Goal: Transaction & Acquisition: Purchase product/service

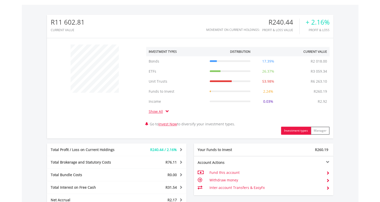
scroll to position [251, 0]
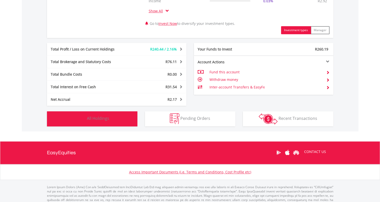
click at [92, 117] on span "All Holdings" at bounding box center [98, 118] width 22 height 6
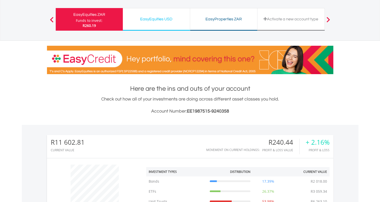
scroll to position [0, 0]
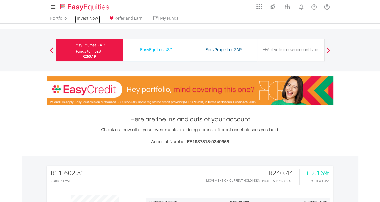
click at [87, 17] on link "Invest Now" at bounding box center [87, 20] width 25 height 8
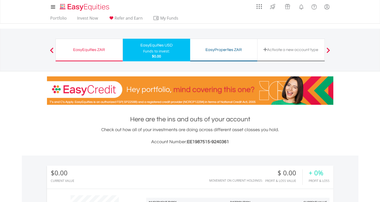
click at [92, 50] on div "EasyEquities ZAR" at bounding box center [89, 49] width 61 height 7
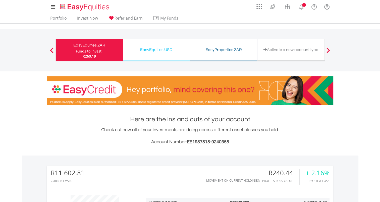
scroll to position [48, 95]
click at [84, 17] on link "Invest Now" at bounding box center [87, 20] width 25 height 8
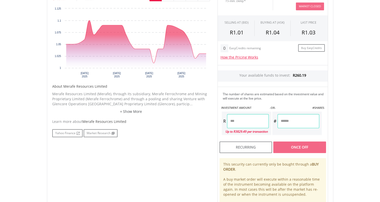
scroll to position [176, 0]
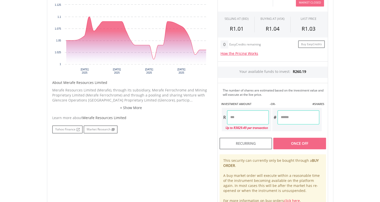
click at [244, 118] on input "number" at bounding box center [248, 117] width 42 height 14
click at [308, 117] on div "Last Updated Price: 15-min. Delay* Price Update Cost: 0 Credits Market Closed S…" at bounding box center [272, 96] width 118 height 223
type input "******"
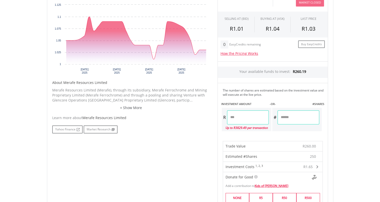
type input "*"
type input "***"
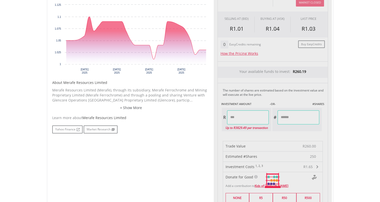
click at [262, 117] on div "Last Updated Price: 15-min. Delay* Price Update Cost: 0 Credits Market Closed S…" at bounding box center [272, 180] width 118 height 390
type input "******"
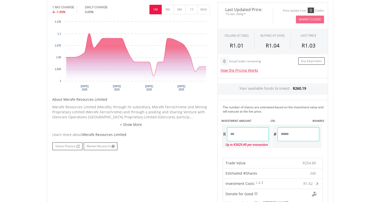
scroll to position [226, 0]
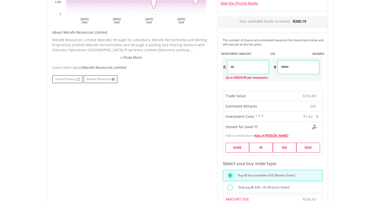
click at [291, 65] on input "***" at bounding box center [298, 67] width 42 height 14
type input "***"
click at [246, 66] on div "Last Updated Price: 15-min. Delay* Price Update Cost: 0 Credits Market Closed S…" at bounding box center [272, 108] width 118 height 347
type input "******"
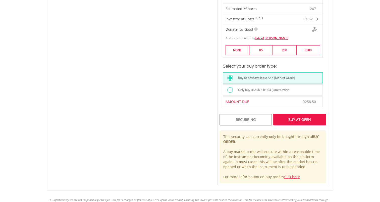
scroll to position [326, 0]
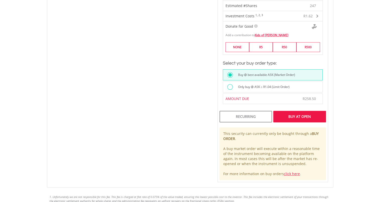
click at [230, 86] on div at bounding box center [230, 87] width 6 height 6
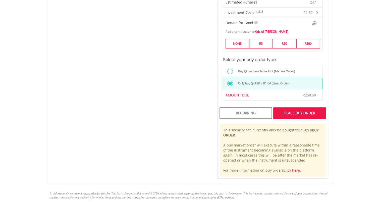
scroll to position [351, 0]
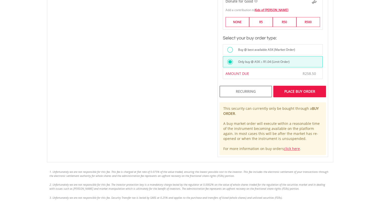
click at [278, 59] on label "Only buy @ ASK ≤ R1.04 (Limit Order)" at bounding box center [262, 62] width 54 height 6
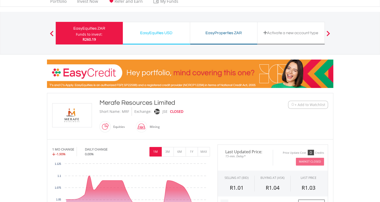
scroll to position [0, 0]
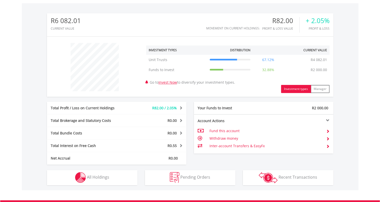
scroll to position [222, 0]
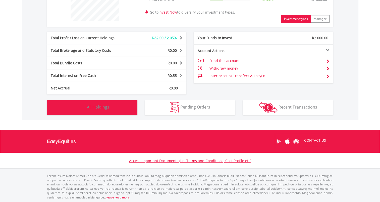
click at [96, 106] on span "All Holdings" at bounding box center [98, 107] width 22 height 6
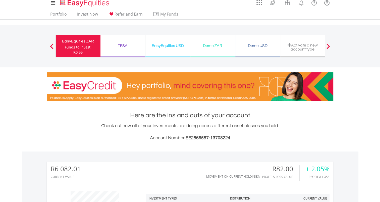
scroll to position [0, 0]
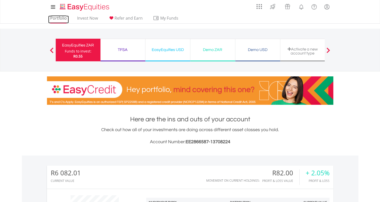
click at [56, 18] on link "Portfolio" at bounding box center [58, 20] width 21 height 8
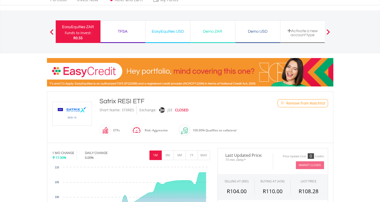
scroll to position [100, 0]
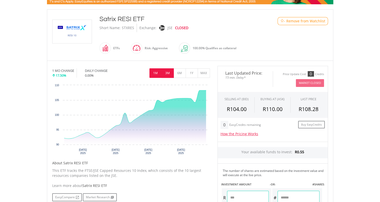
click at [169, 71] on button "3M" at bounding box center [167, 73] width 12 height 10
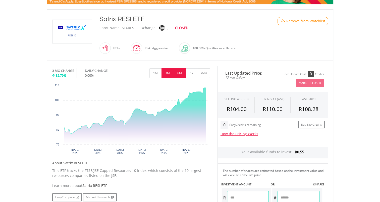
click at [179, 70] on button "6M" at bounding box center [179, 73] width 12 height 10
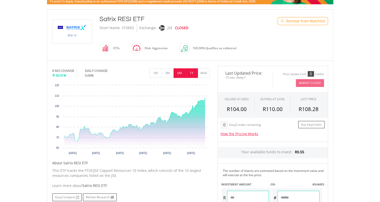
click at [189, 71] on button "1Y" at bounding box center [191, 73] width 12 height 10
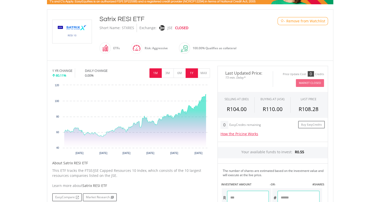
click at [156, 71] on button "1M" at bounding box center [155, 73] width 12 height 10
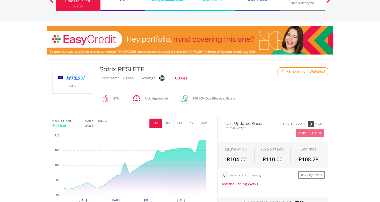
scroll to position [0, 0]
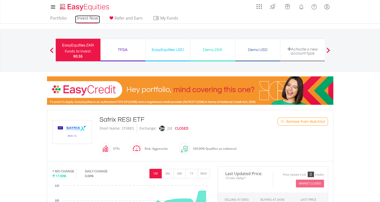
click at [84, 17] on link "Invest Now" at bounding box center [87, 20] width 25 height 8
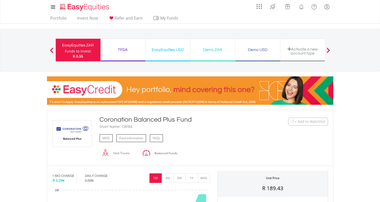
click at [310, 119] on span "+ Add to Watchlist" at bounding box center [309, 121] width 31 height 5
click at [78, 17] on link "Invest Now" at bounding box center [87, 20] width 25 height 8
click at [301, 122] on span "+ Add to Watchlist" at bounding box center [309, 121] width 31 height 5
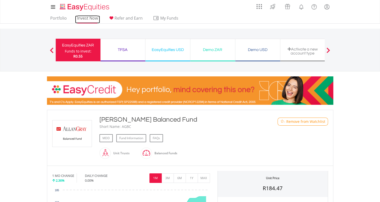
click at [84, 17] on link "Invest Now" at bounding box center [87, 20] width 25 height 8
click at [81, 17] on link "Invest Now" at bounding box center [87, 20] width 25 height 8
